Goal: Task Accomplishment & Management: Use online tool/utility

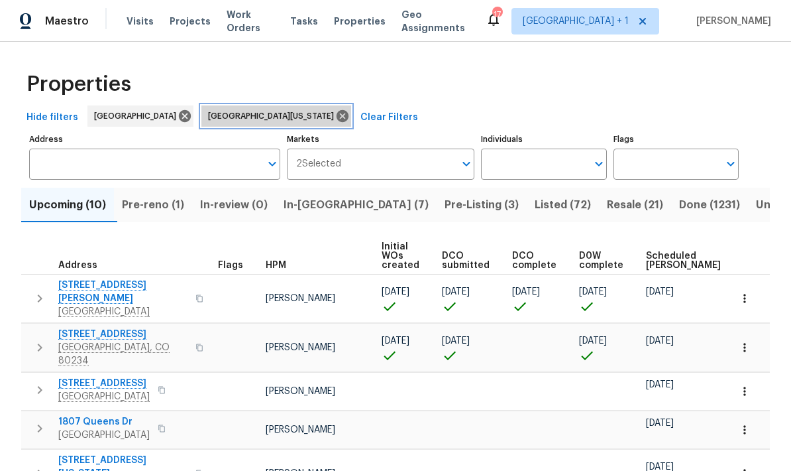
click at [337, 116] on icon at bounding box center [343, 116] width 12 height 12
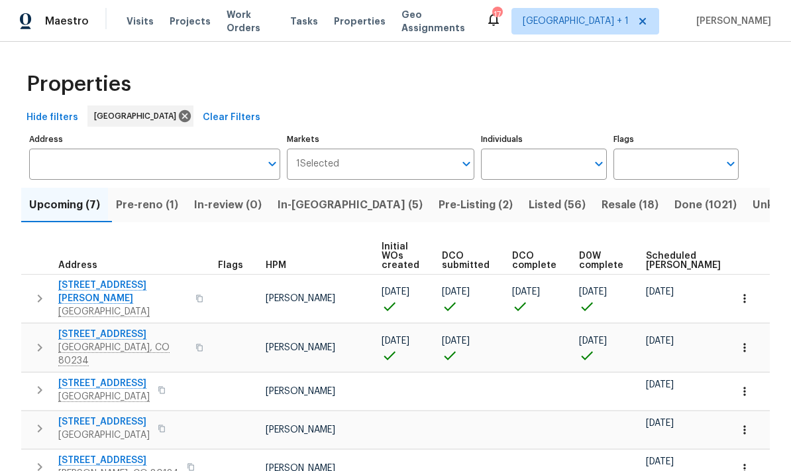
click at [331, 209] on span "In-[GEOGRAPHIC_DATA] (5)" at bounding box center [350, 205] width 145 height 19
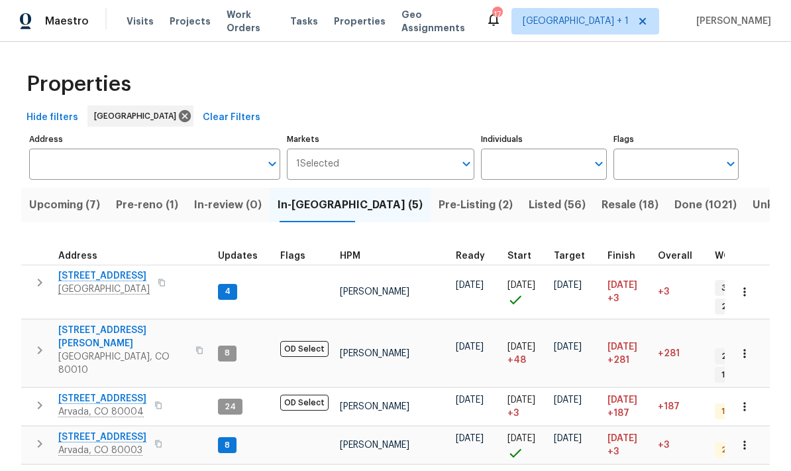
click at [122, 278] on span "[STREET_ADDRESS]" at bounding box center [103, 275] width 91 height 13
click at [744, 287] on icon "button" at bounding box center [745, 291] width 2 height 9
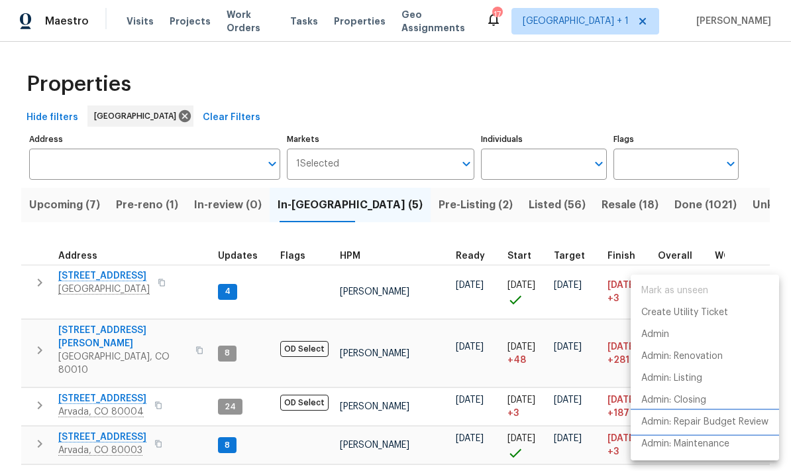
click at [687, 425] on p "Admin: Repair Budget Review" at bounding box center [705, 422] width 127 height 14
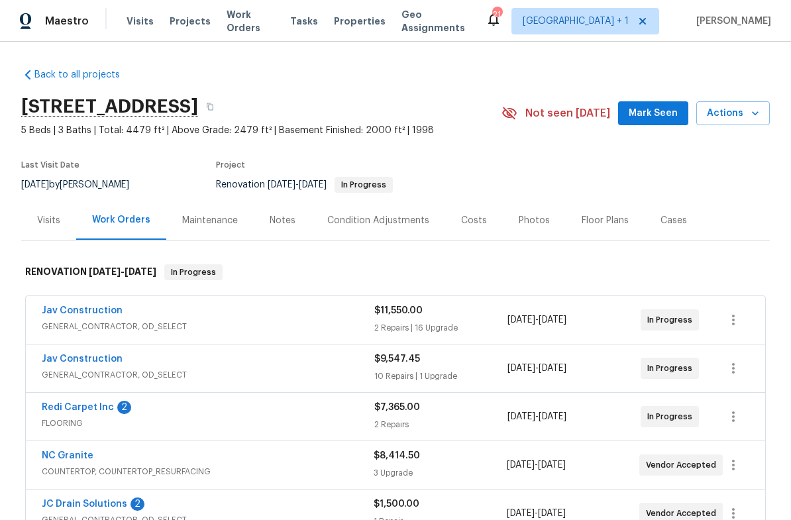
click at [49, 228] on div "Visits" at bounding box center [48, 220] width 55 height 39
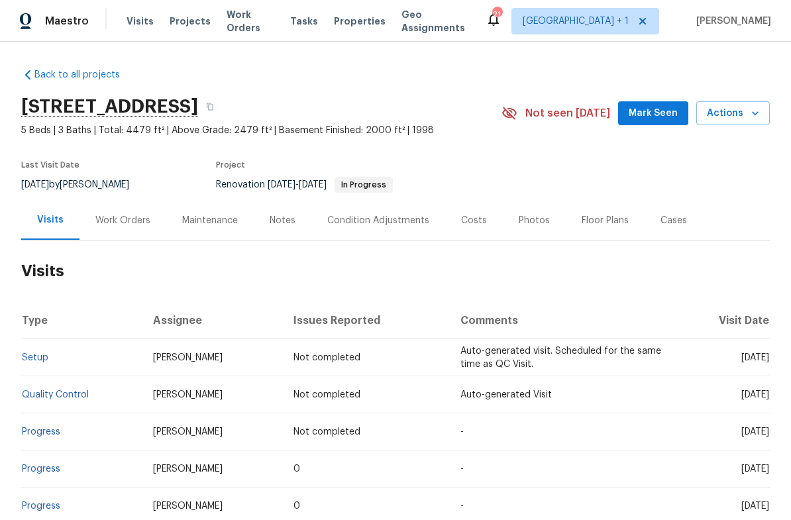
click at [284, 222] on div "Notes" at bounding box center [283, 220] width 26 height 13
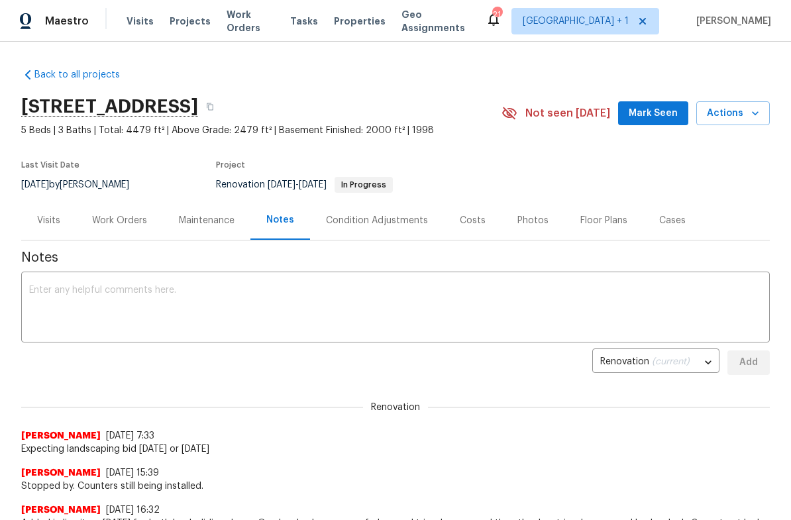
click at [470, 217] on div "Costs" at bounding box center [473, 220] width 26 height 13
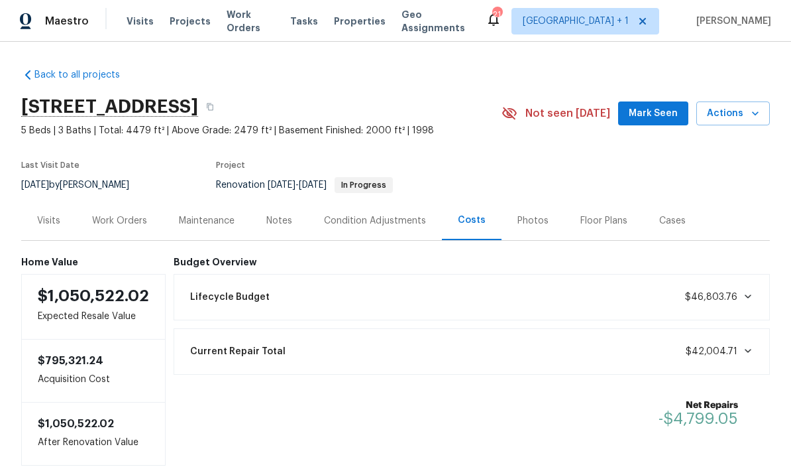
click at [117, 220] on div "Work Orders" at bounding box center [119, 220] width 55 height 13
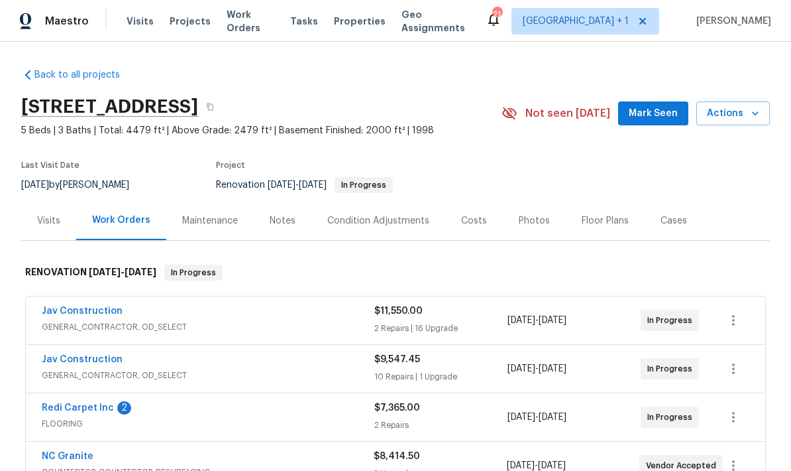
click at [97, 360] on link "Jav Construction" at bounding box center [82, 359] width 81 height 9
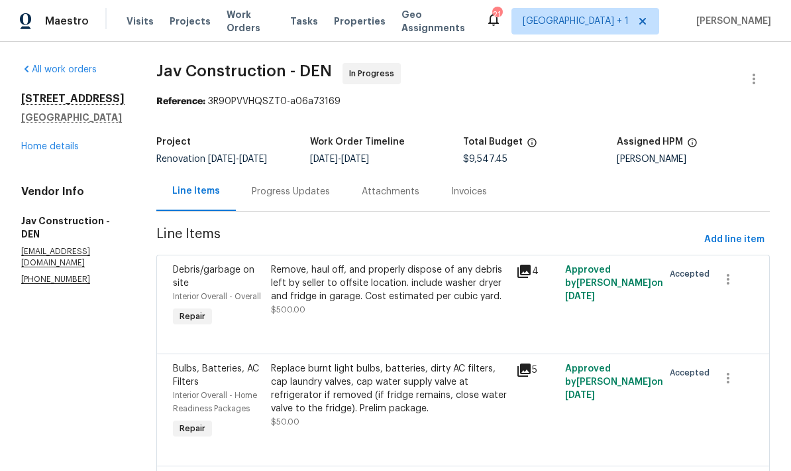
click at [55, 151] on link "Home details" at bounding box center [50, 146] width 58 height 9
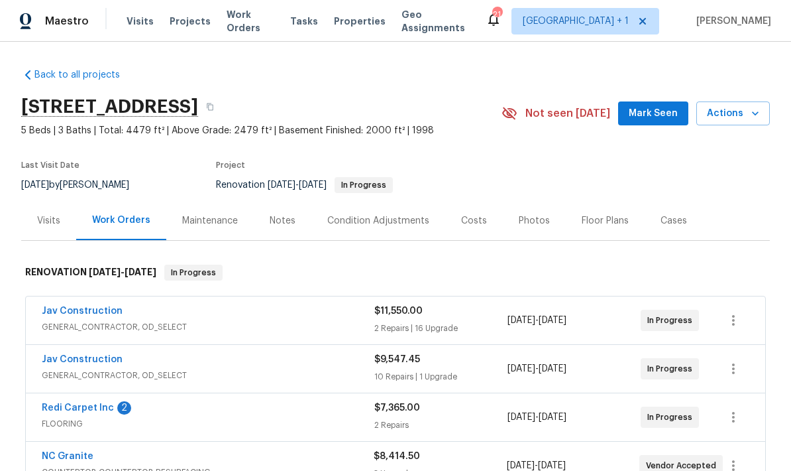
click at [481, 221] on div "Costs" at bounding box center [474, 220] width 26 height 13
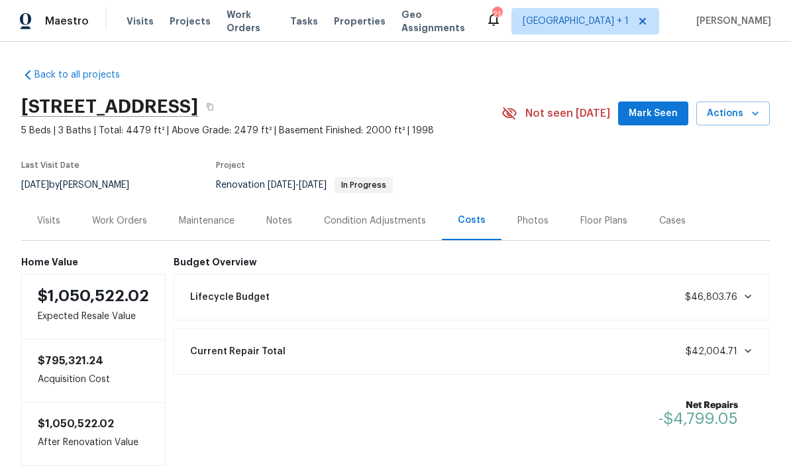
click at [749, 345] on icon at bounding box center [748, 350] width 11 height 11
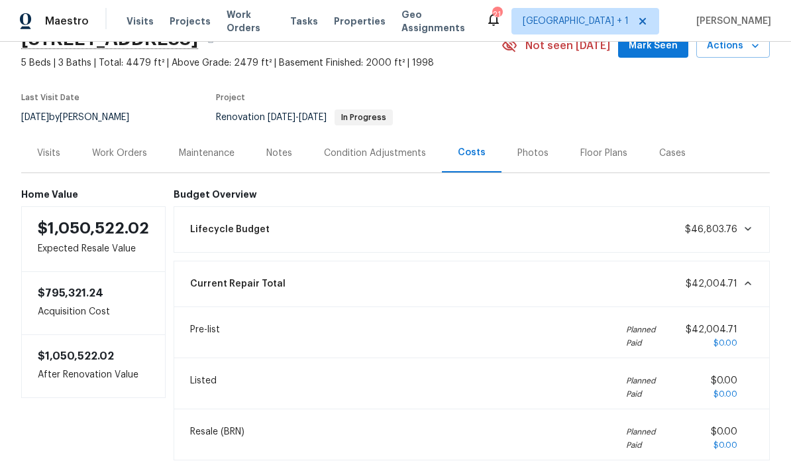
scroll to position [59, 0]
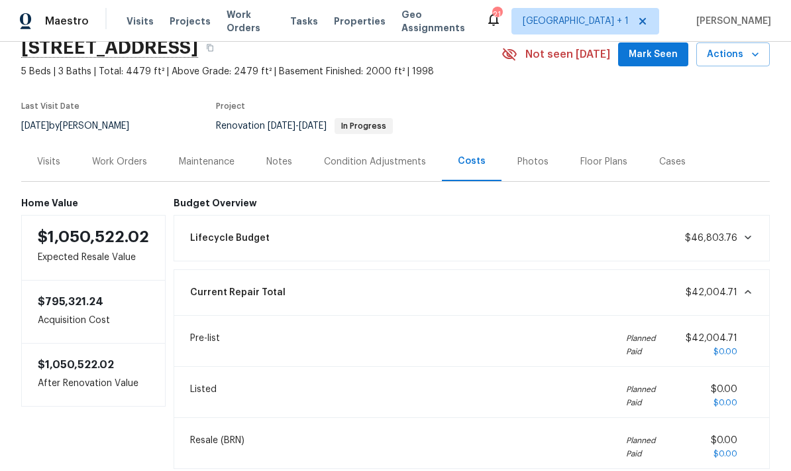
click at [129, 163] on div "Work Orders" at bounding box center [119, 161] width 55 height 13
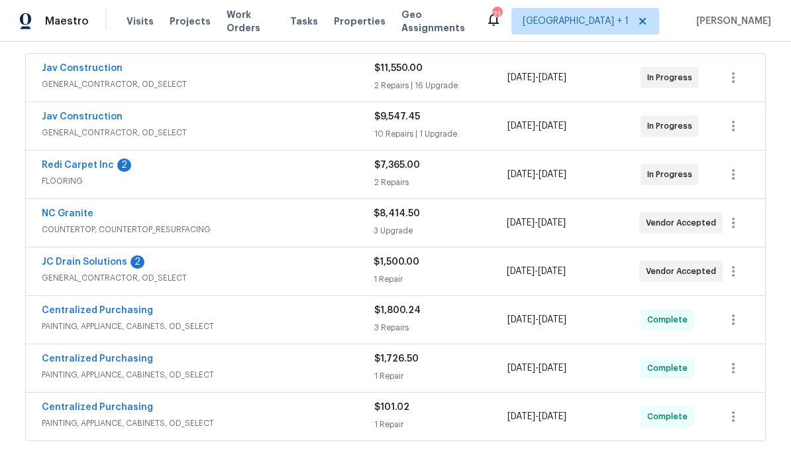
scroll to position [244, 0]
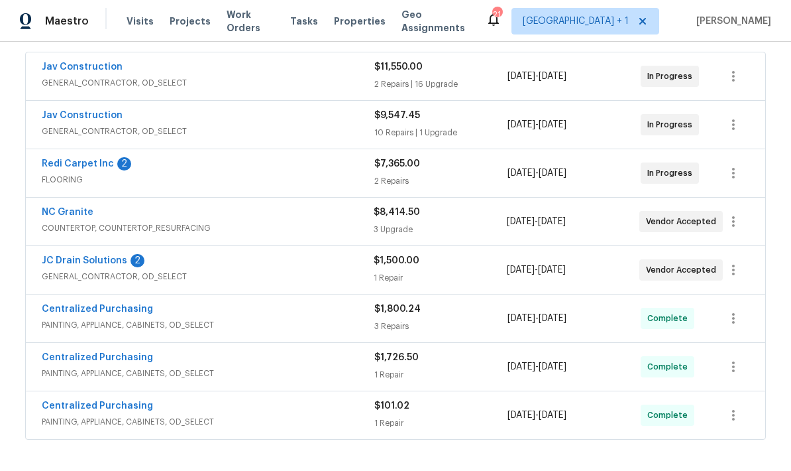
click at [89, 64] on link "Jav Construction" at bounding box center [82, 66] width 81 height 9
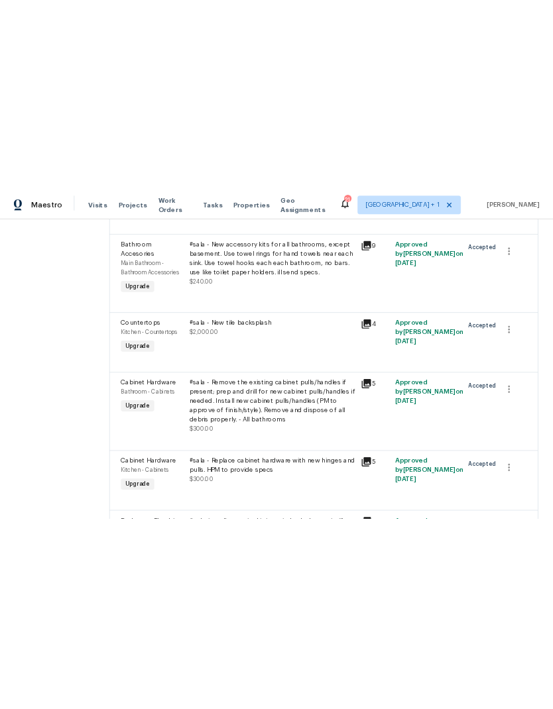
scroll to position [1358, 0]
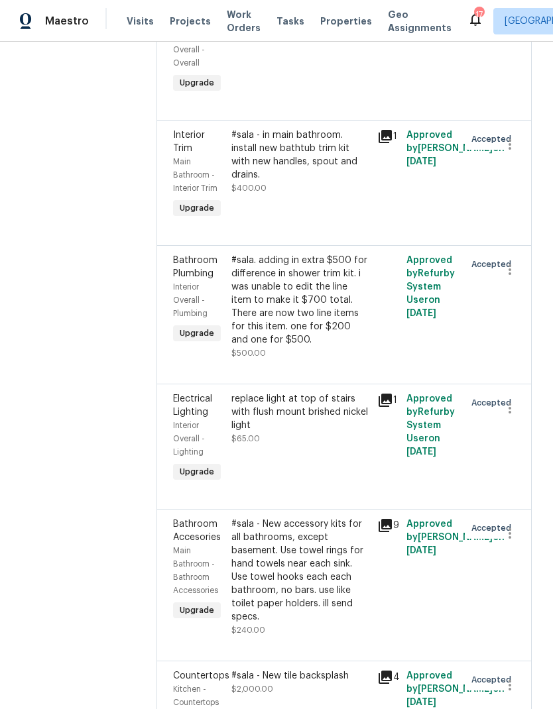
click at [133, 22] on span "Visits" at bounding box center [140, 21] width 27 height 13
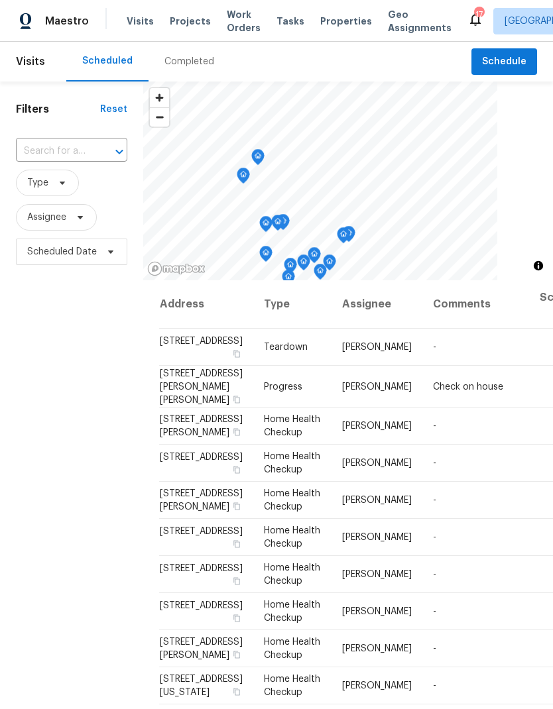
click at [180, 26] on span "Projects" at bounding box center [190, 21] width 41 height 13
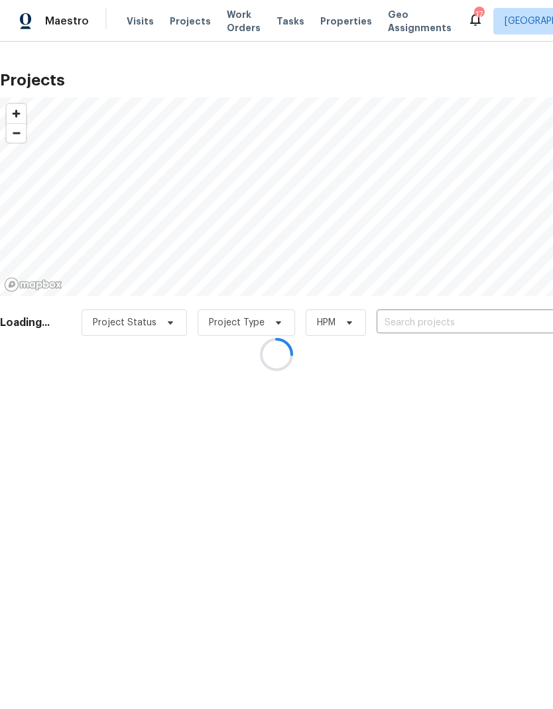
click at [437, 319] on div at bounding box center [276, 354] width 553 height 709
click at [441, 321] on div at bounding box center [276, 354] width 553 height 709
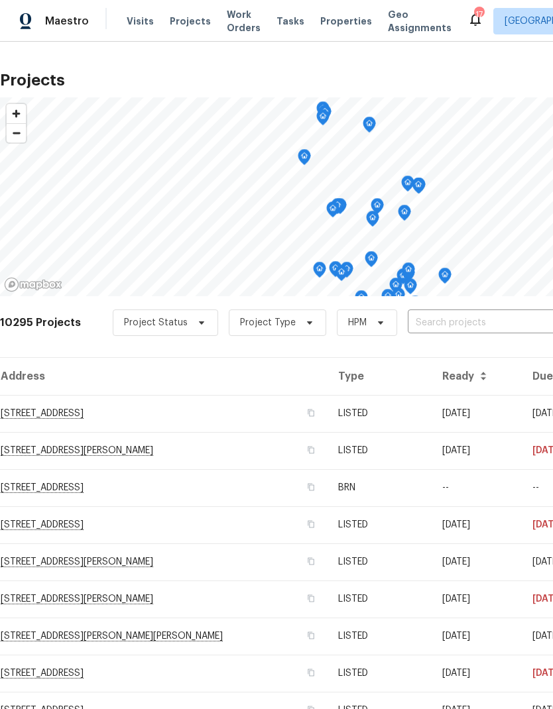
click at [441, 321] on input "text" at bounding box center [484, 323] width 152 height 21
type input "9115"
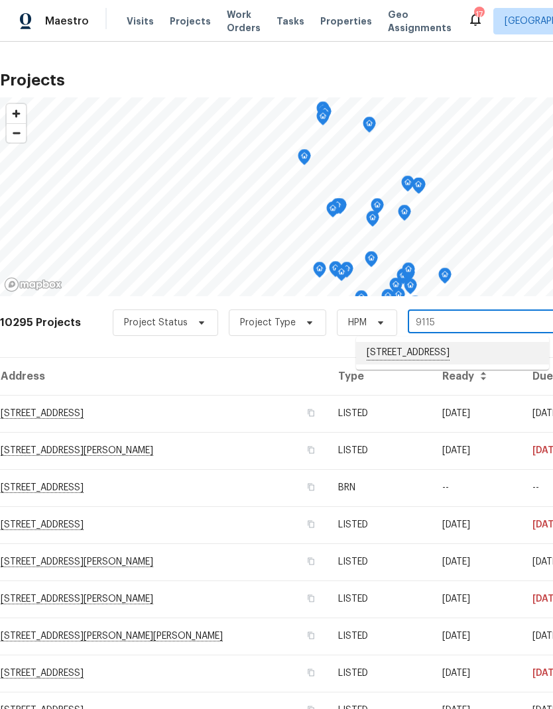
click at [459, 355] on li "[STREET_ADDRESS]" at bounding box center [452, 353] width 193 height 23
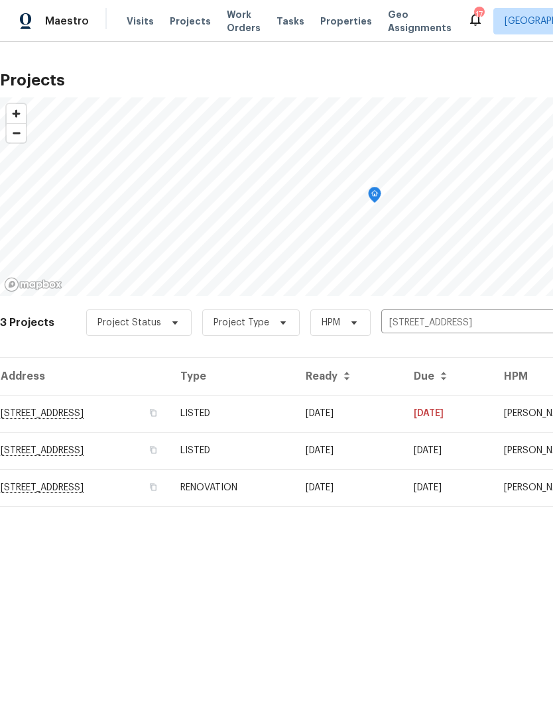
click at [295, 490] on td "RENOVATION" at bounding box center [232, 487] width 125 height 37
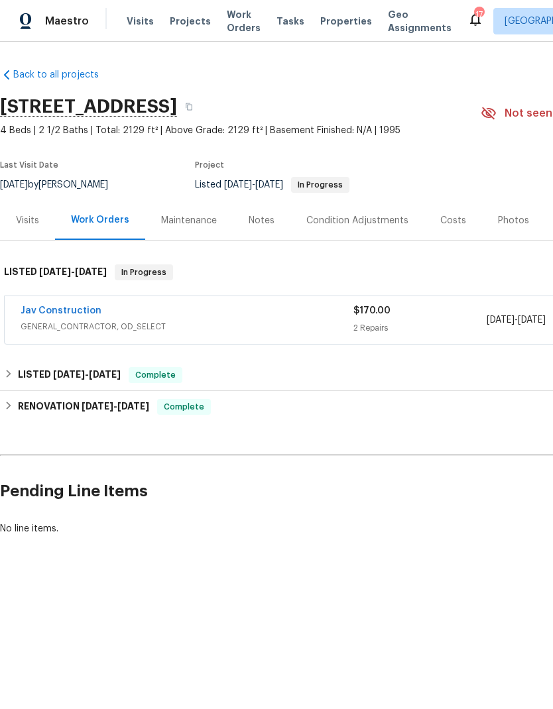
click at [68, 306] on link "Jav Construction" at bounding box center [61, 310] width 81 height 9
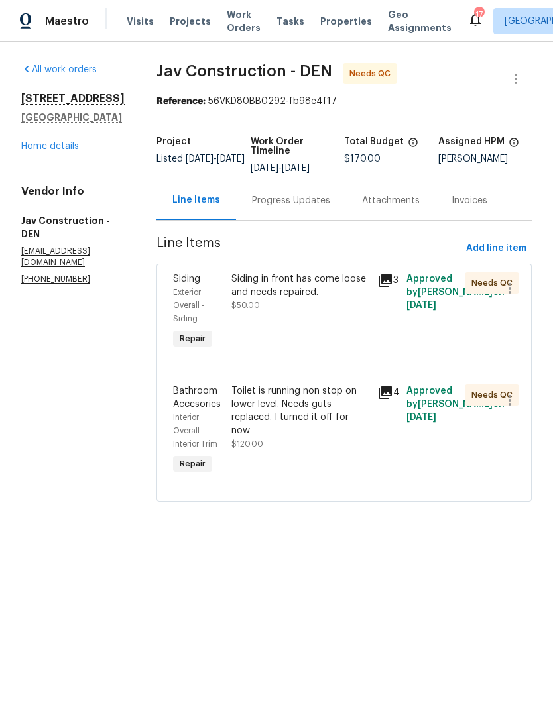
click at [301, 289] on div "Siding in front has come loose and needs repaired." at bounding box center [300, 285] width 138 height 27
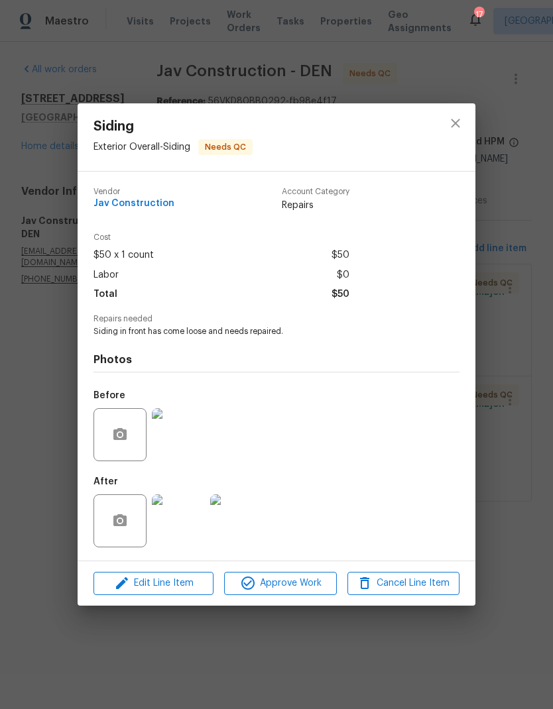
click at [183, 520] on img at bounding box center [178, 520] width 53 height 53
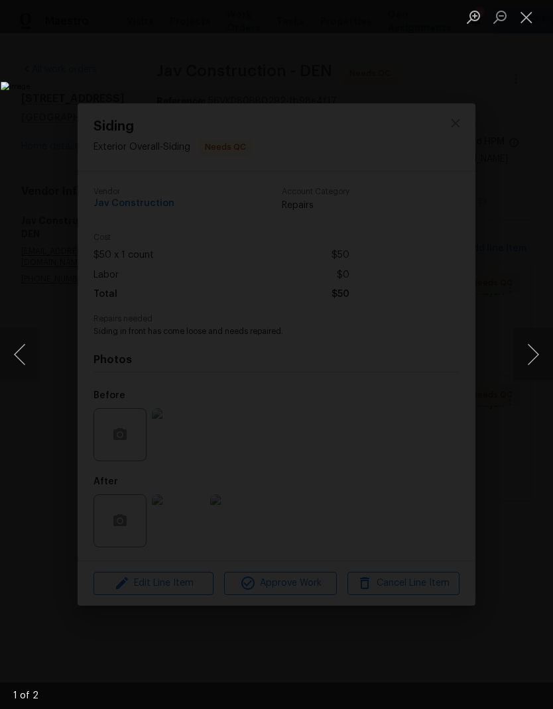
click at [533, 344] on button "Next image" at bounding box center [533, 354] width 40 height 53
click at [522, 348] on button "Next image" at bounding box center [533, 354] width 40 height 53
click at [426, 333] on img "Lightbox" at bounding box center [214, 354] width 426 height 545
click at [426, 188] on img "Lightbox" at bounding box center [214, 354] width 426 height 545
click at [527, 13] on button "Close lightbox" at bounding box center [526, 16] width 27 height 23
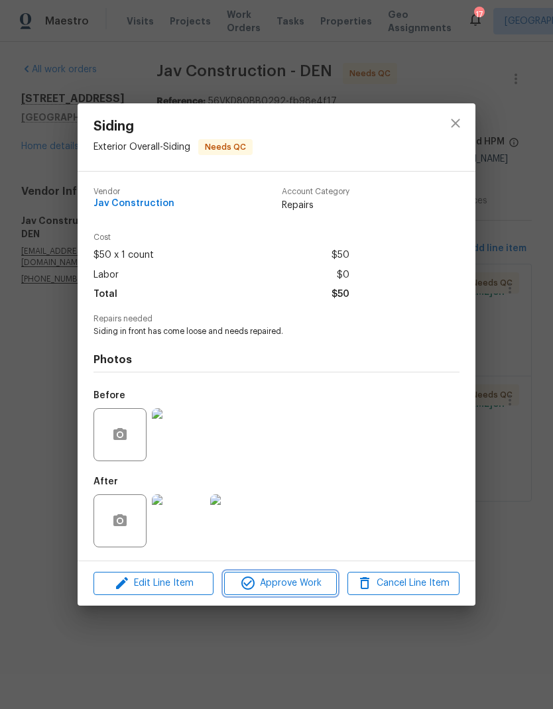
click at [300, 520] on span "Approve Work" at bounding box center [280, 583] width 104 height 17
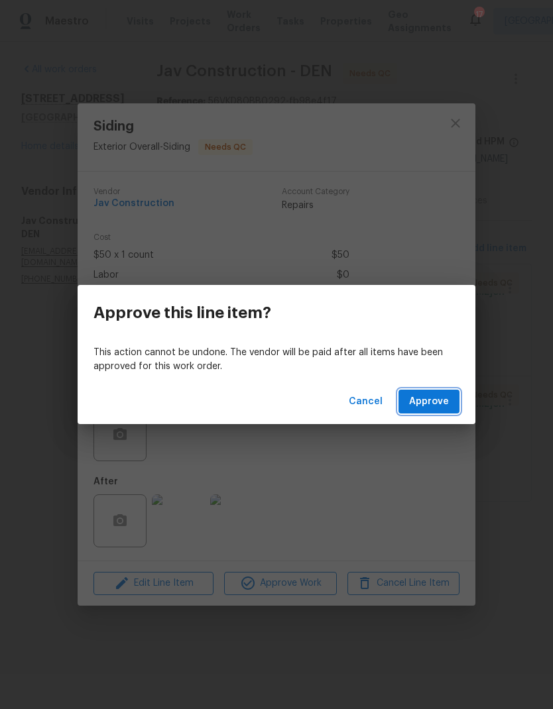
click at [434, 406] on span "Approve" at bounding box center [429, 402] width 40 height 17
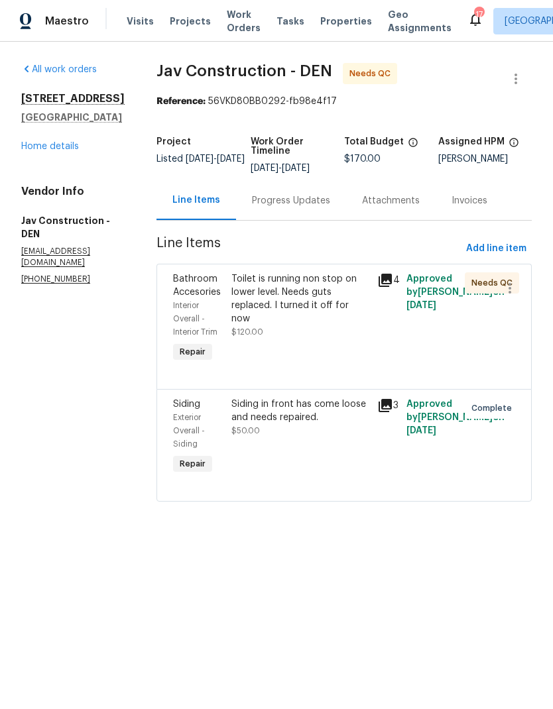
click at [302, 292] on div "Toilet is running non stop on lower level. Needs guts replaced. I turned it off…" at bounding box center [300, 298] width 138 height 53
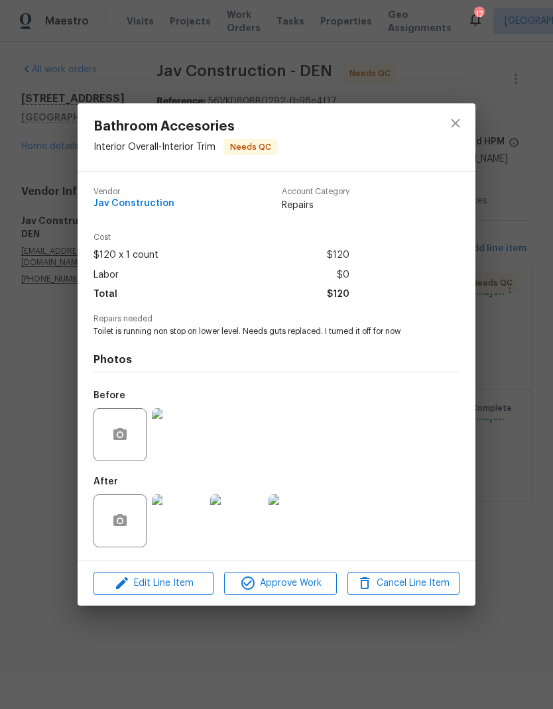
click at [188, 514] on img at bounding box center [178, 520] width 53 height 53
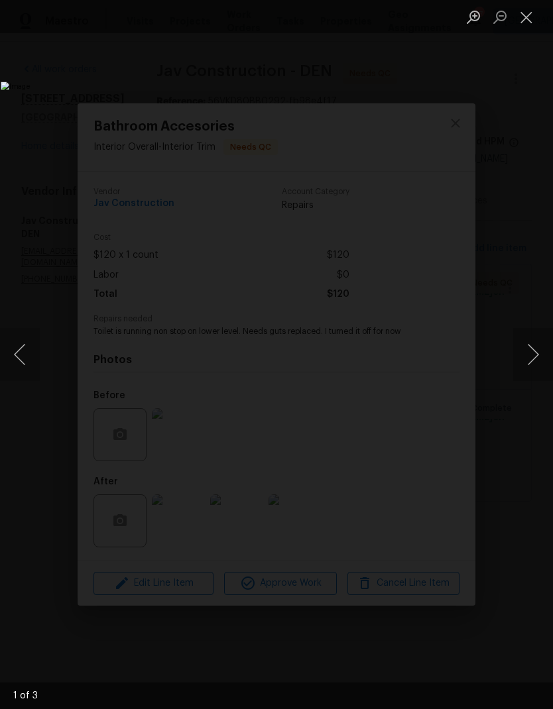
click at [528, 355] on button "Next image" at bounding box center [533, 354] width 40 height 53
click at [526, 361] on button "Next image" at bounding box center [533, 354] width 40 height 53
click at [529, 18] on button "Close lightbox" at bounding box center [526, 16] width 27 height 23
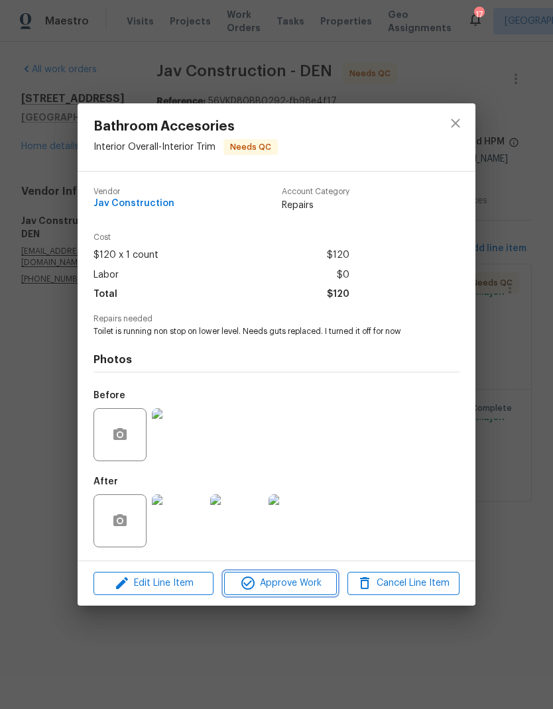
click at [301, 520] on span "Approve Work" at bounding box center [280, 583] width 104 height 17
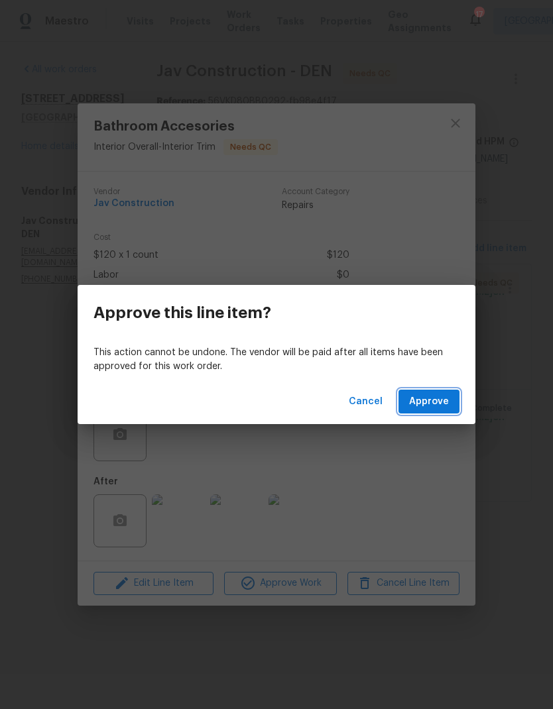
click at [437, 405] on span "Approve" at bounding box center [429, 402] width 40 height 17
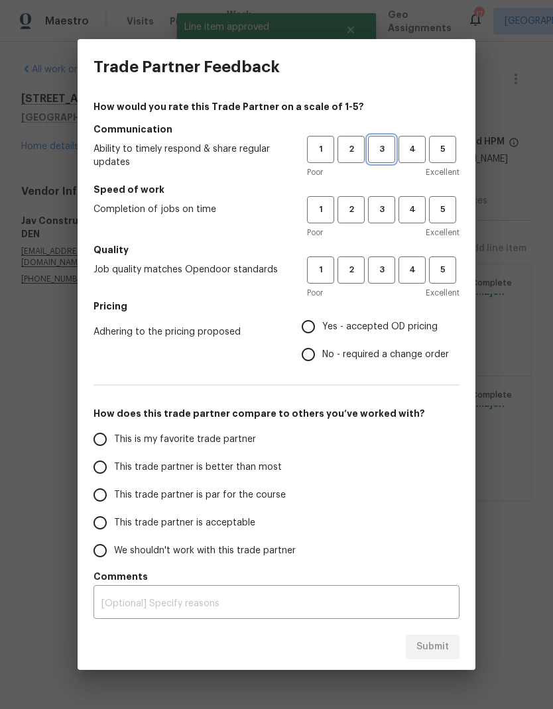
click at [384, 150] on span "3" at bounding box center [381, 149] width 25 height 15
click at [385, 214] on span "3" at bounding box center [381, 209] width 25 height 15
click at [383, 270] on span "3" at bounding box center [381, 269] width 25 height 15
click at [104, 442] on input "This is my favorite trade partner" at bounding box center [100, 440] width 28 height 28
radio input "true"
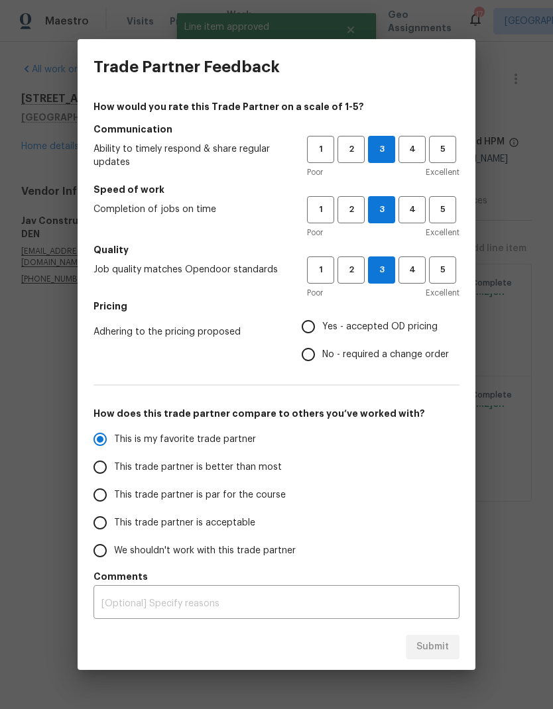
click at [307, 326] on input "Yes - accepted OD pricing" at bounding box center [308, 327] width 28 height 28
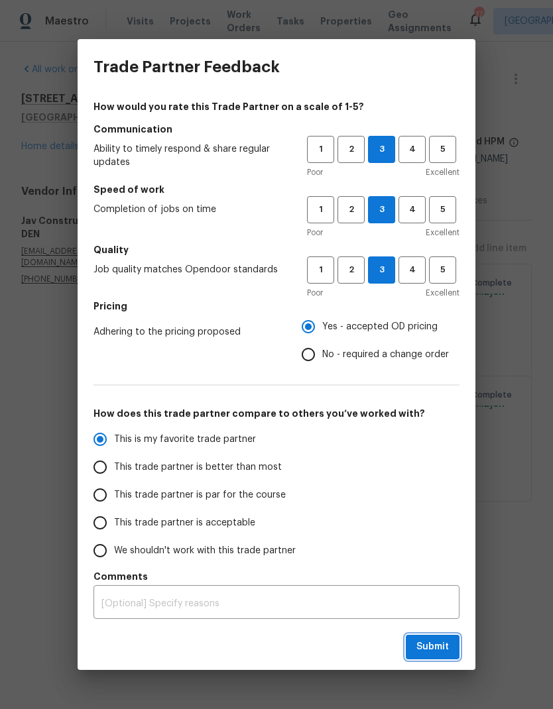
click at [437, 520] on span "Submit" at bounding box center [432, 647] width 32 height 17
radio input "false"
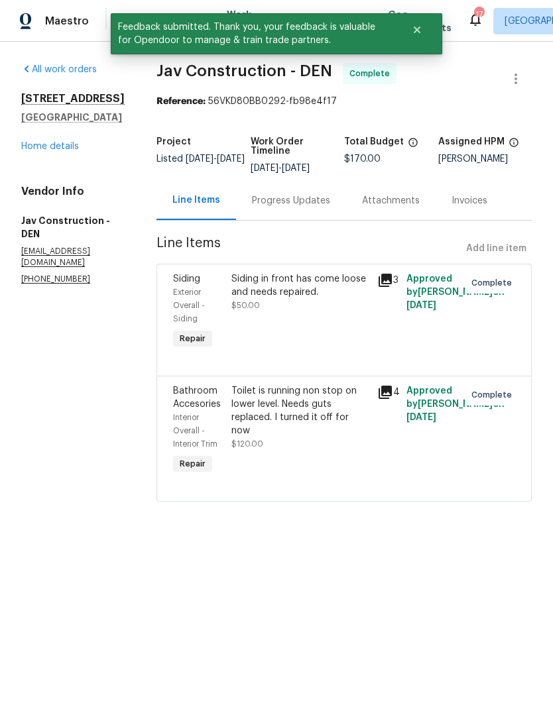
click at [52, 144] on link "Home details" at bounding box center [50, 146] width 58 height 9
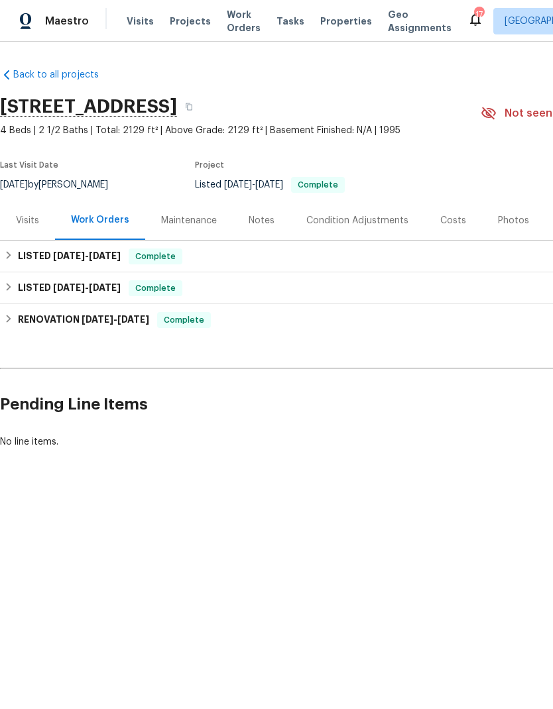
click at [507, 218] on div "Photos" at bounding box center [513, 220] width 31 height 13
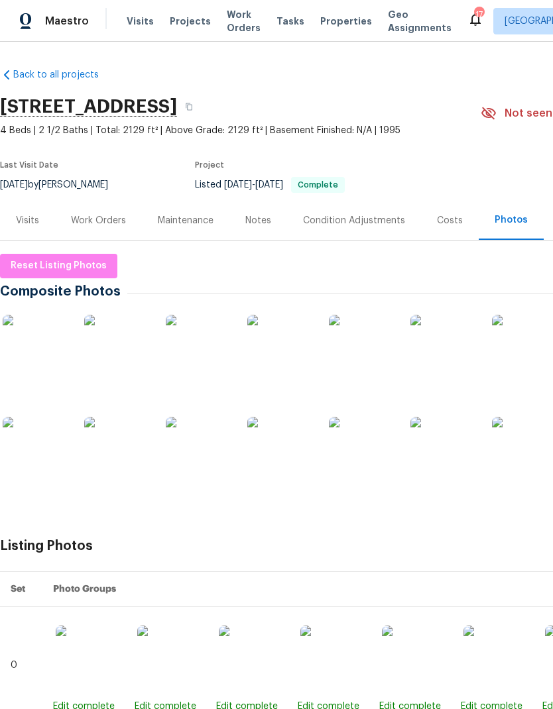
click at [514, 345] on img at bounding box center [525, 348] width 66 height 66
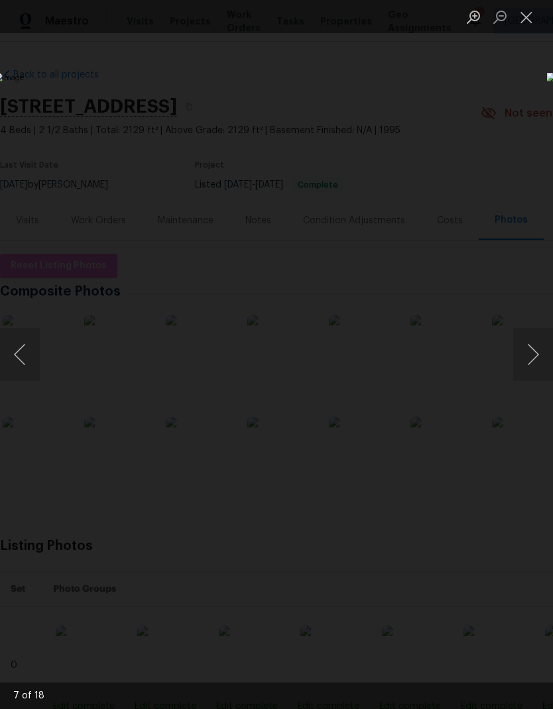
click at [519, 18] on button "Close lightbox" at bounding box center [526, 16] width 27 height 23
